Goal: Transaction & Acquisition: Book appointment/travel/reservation

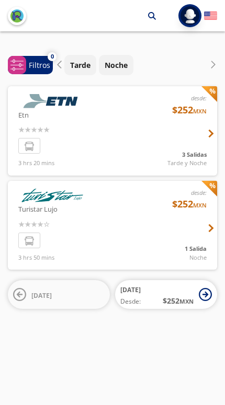
click at [205, 153] on div at bounding box center [112, 130] width 209 height 89
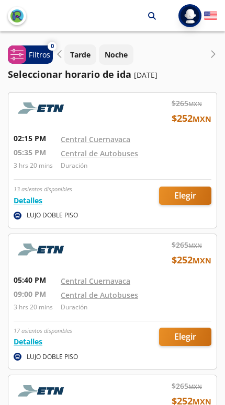
click at [125, 156] on link "Central de Autobuses" at bounding box center [99, 153] width 77 height 10
click at [192, 194] on div at bounding box center [112, 159] width 208 height 135
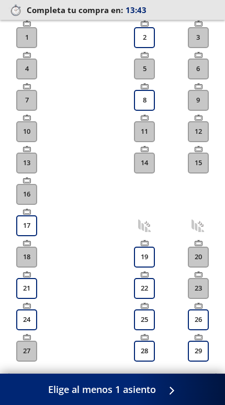
scroll to position [286, 0]
click at [26, 226] on button "17" at bounding box center [26, 225] width 21 height 21
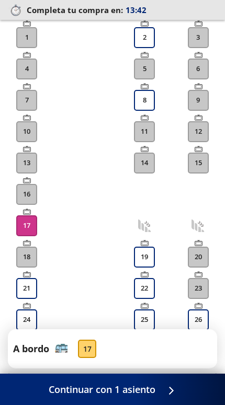
click at [168, 392] on icon at bounding box center [169, 390] width 8 height 8
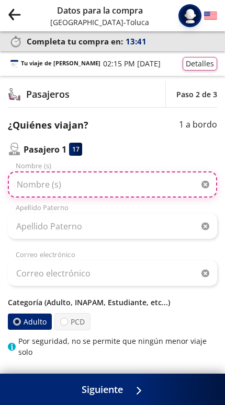
click at [158, 192] on input "Nombre (s)" at bounding box center [112, 184] width 209 height 26
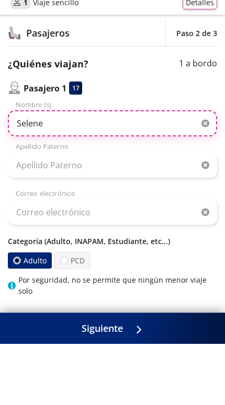
type input "Selene"
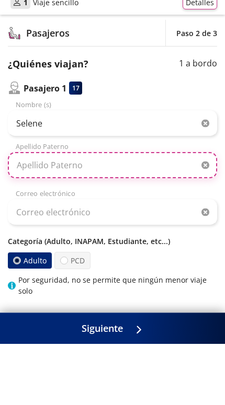
click at [148, 213] on input "Apellido Paterno" at bounding box center [112, 226] width 209 height 26
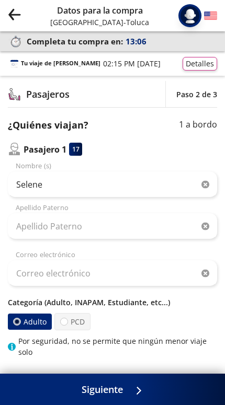
click at [162, 161] on div "Selene Nombre (s)" at bounding box center [112, 179] width 209 height 37
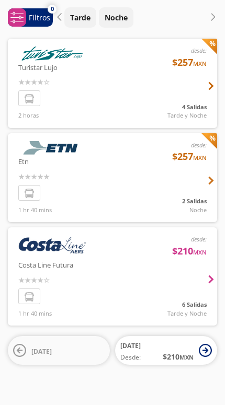
scroll to position [37, 0]
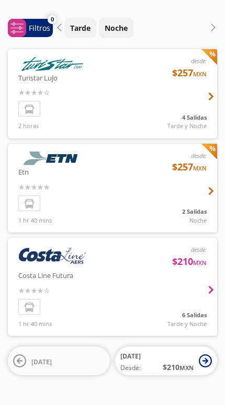
click at [209, 285] on div at bounding box center [112, 287] width 209 height 98
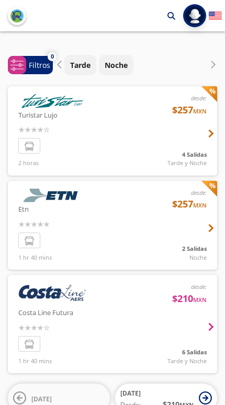
click at [212, 128] on div at bounding box center [112, 130] width 209 height 89
click at [193, 234] on div at bounding box center [112, 225] width 209 height 89
click at [13, 21] on img "back" at bounding box center [16, 15] width 13 height 13
